Goal: Find specific page/section: Find specific page/section

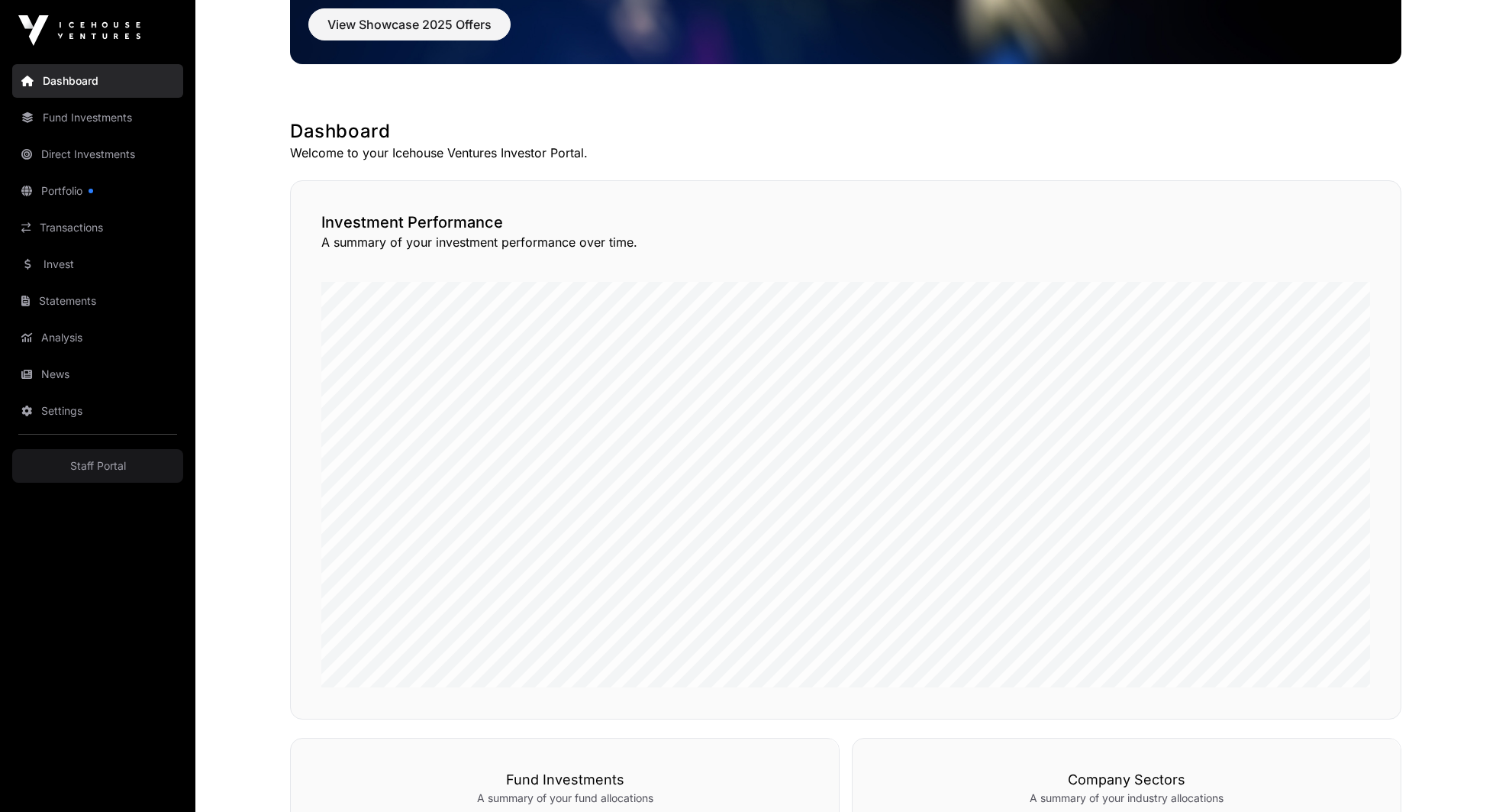
scroll to position [192, 0]
click at [93, 197] on link "Portfolio" at bounding box center [98, 191] width 171 height 33
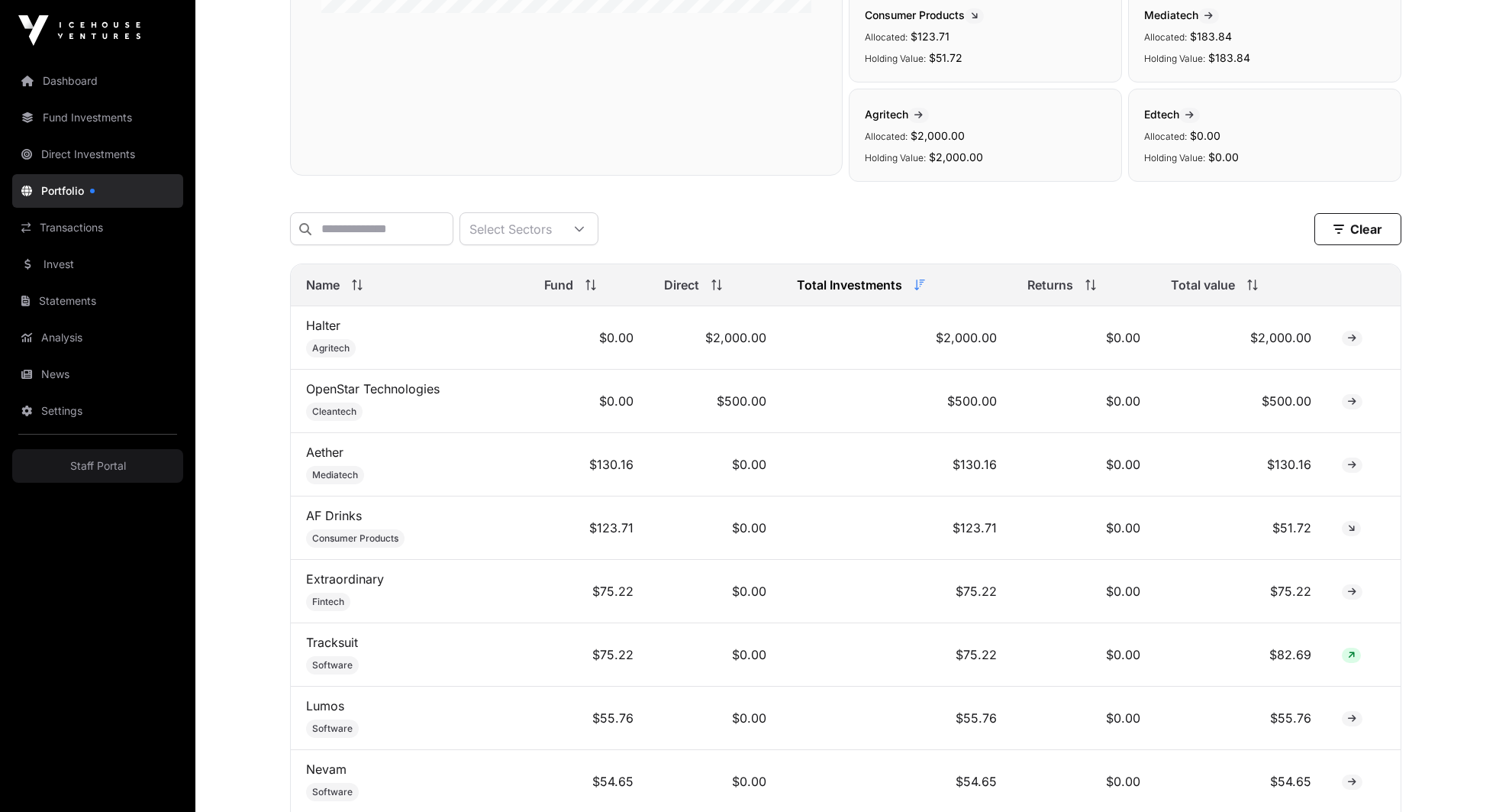
scroll to position [446, 0]
click at [1211, 278] on span "Total value" at bounding box center [1204, 282] width 64 height 19
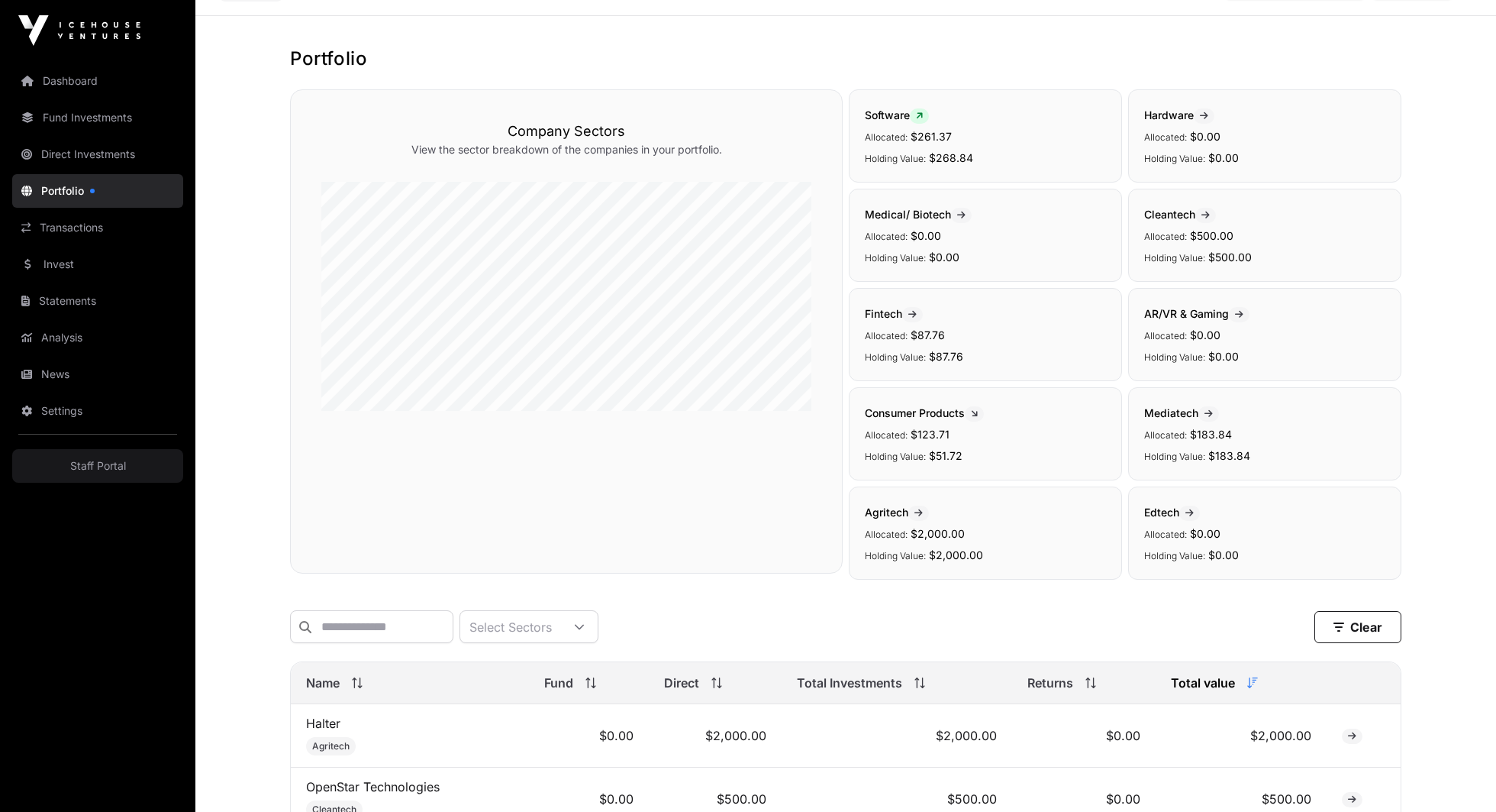
scroll to position [0, 0]
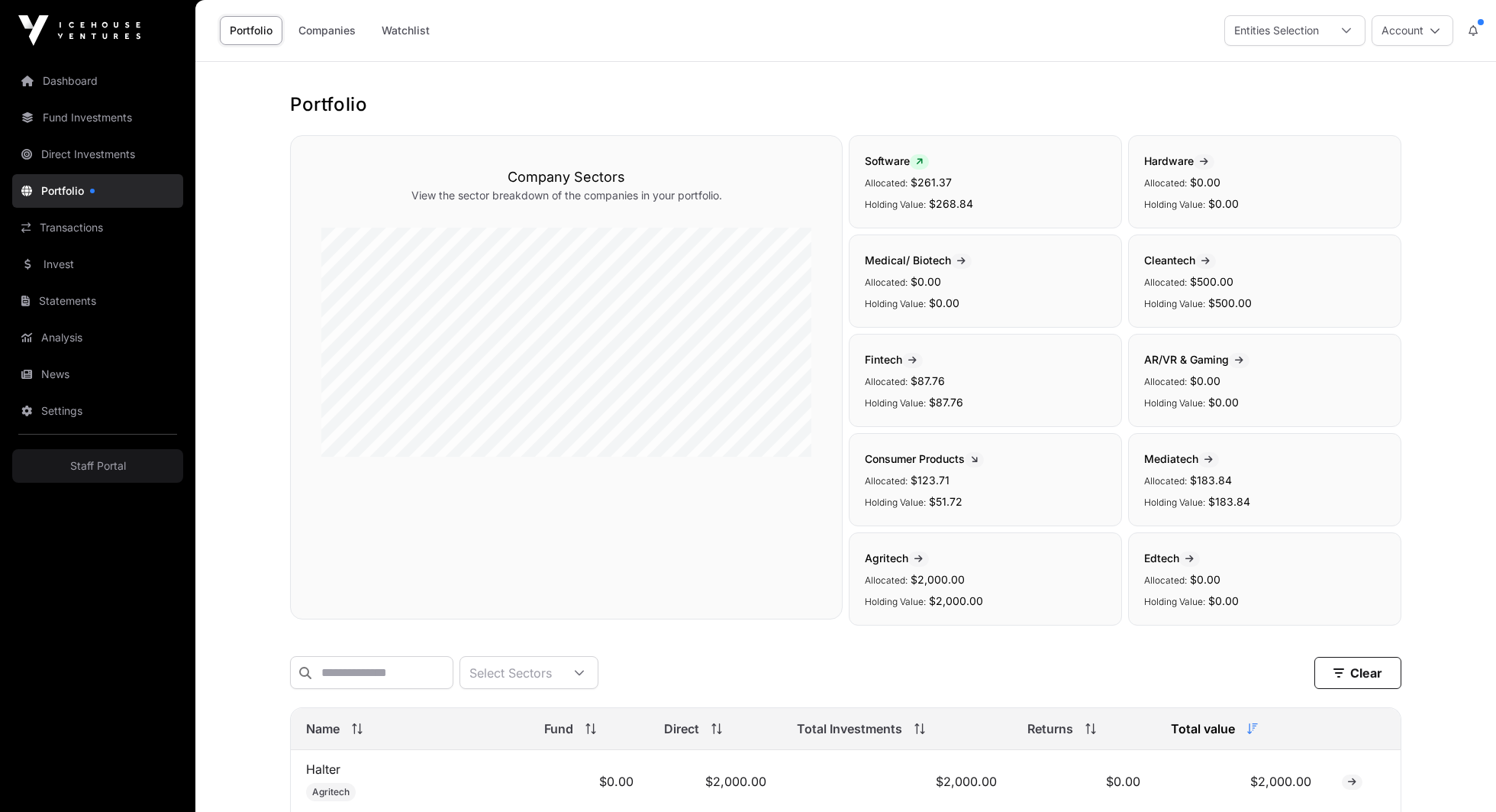
click at [103, 83] on link "Dashboard" at bounding box center [98, 81] width 171 height 33
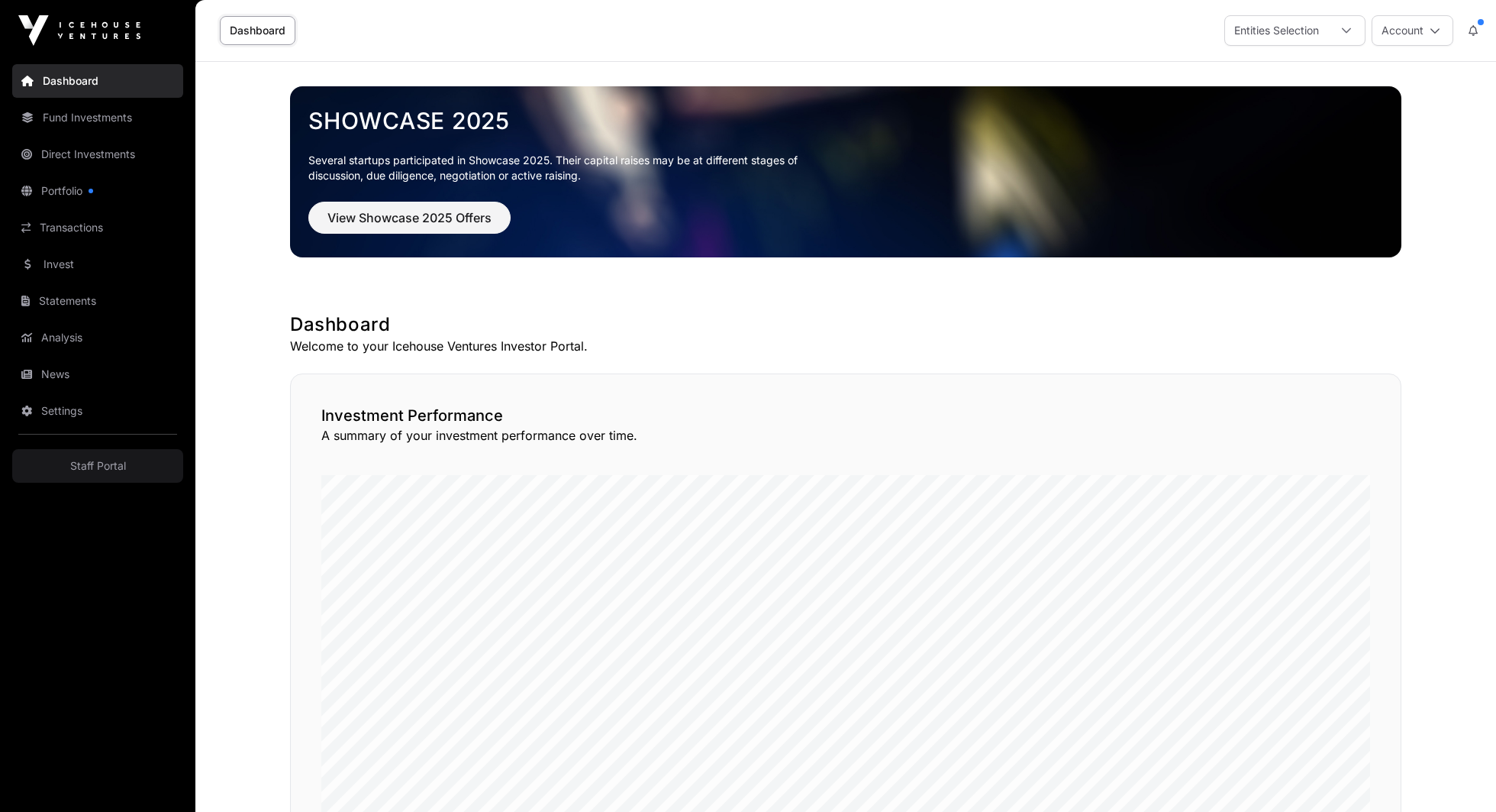
click at [157, 218] on link "Transactions" at bounding box center [98, 228] width 171 height 33
